Goal: Task Accomplishment & Management: Manage account settings

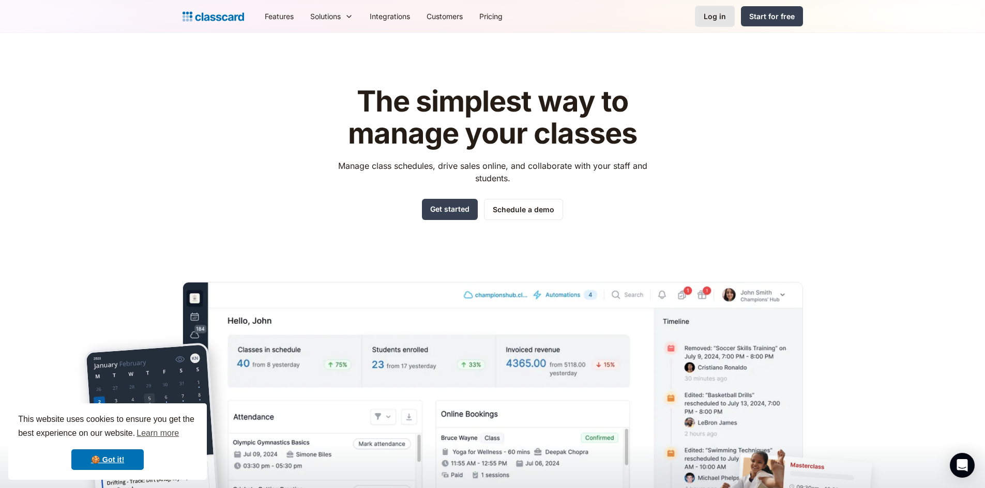
click at [727, 9] on link "Log in" at bounding box center [715, 16] width 40 height 21
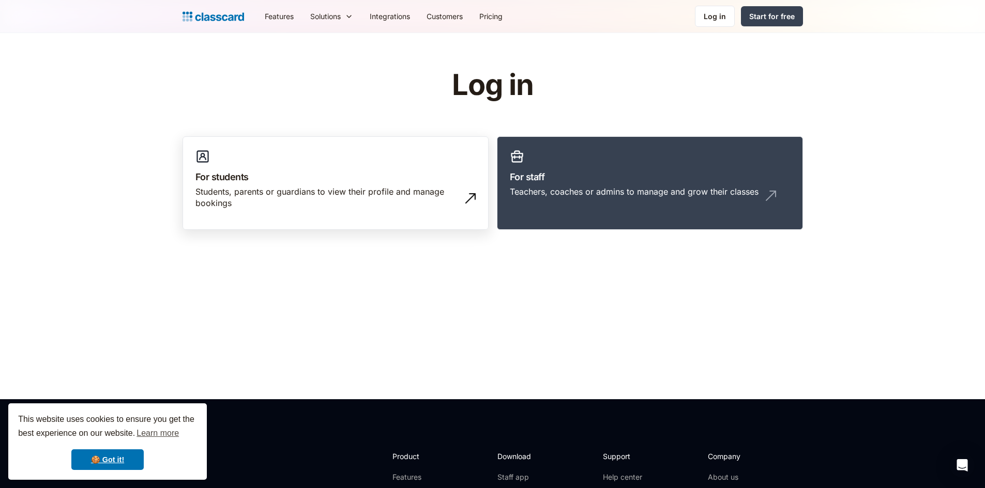
click at [375, 215] on div "Students, parents or guardians to view their profile and manage bookings" at bounding box center [335, 202] width 280 height 32
